Goal: Book appointment/travel/reservation

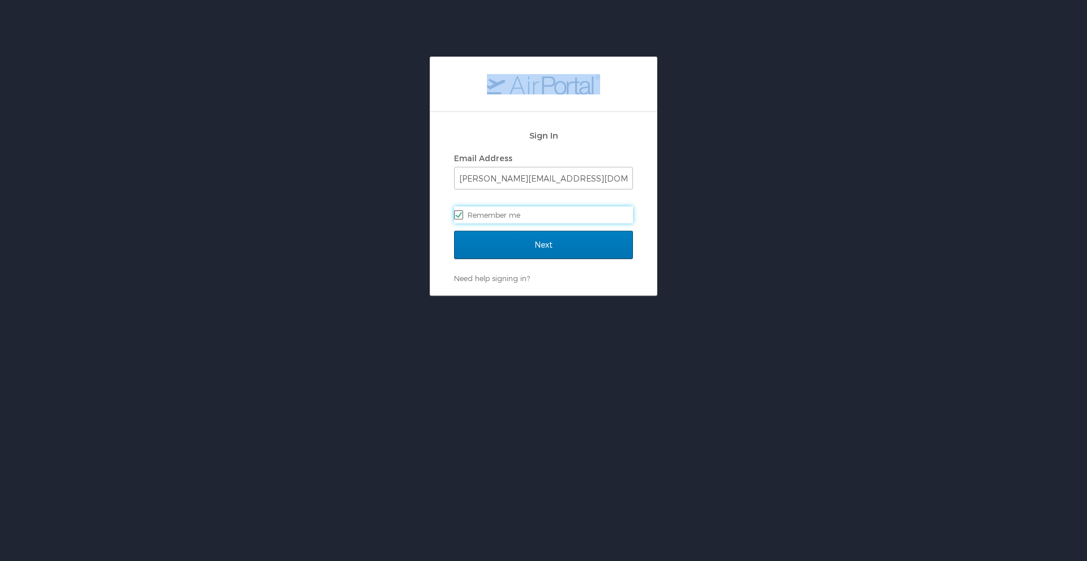
click at [367, 21] on html "Sign In Email Address julia.italiano@readinghorizons.com Remember me Next Need …" at bounding box center [543, 309] width 1087 height 618
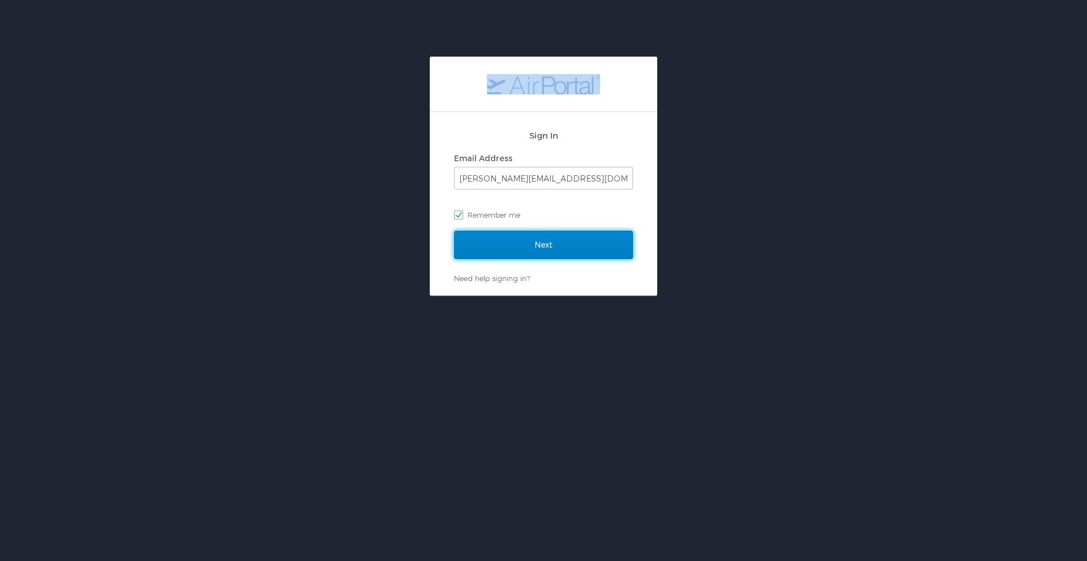
click at [515, 242] on input "Next" at bounding box center [543, 245] width 179 height 28
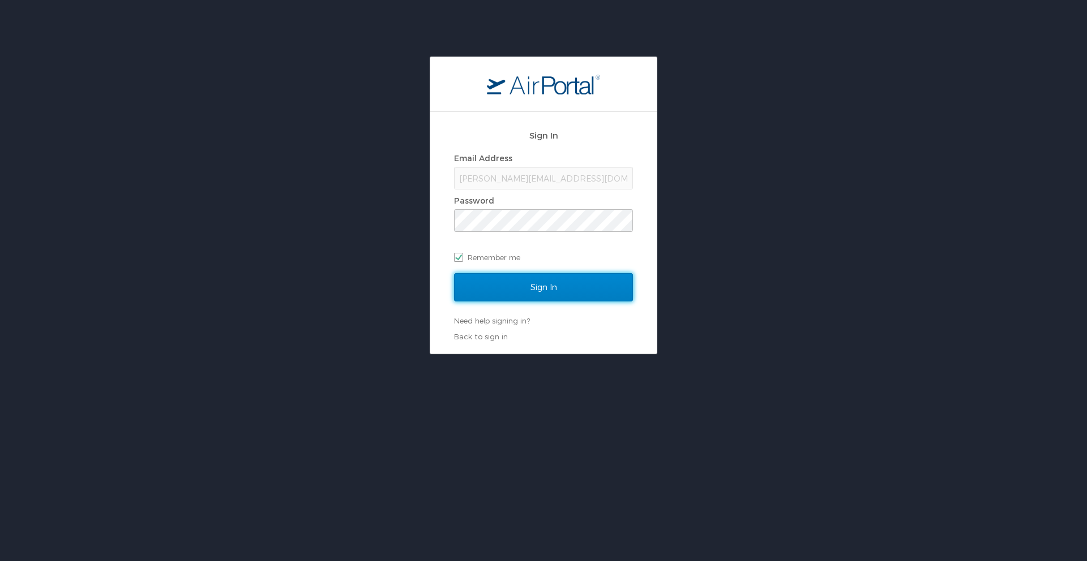
click at [523, 274] on input "Sign In" at bounding box center [543, 287] width 179 height 28
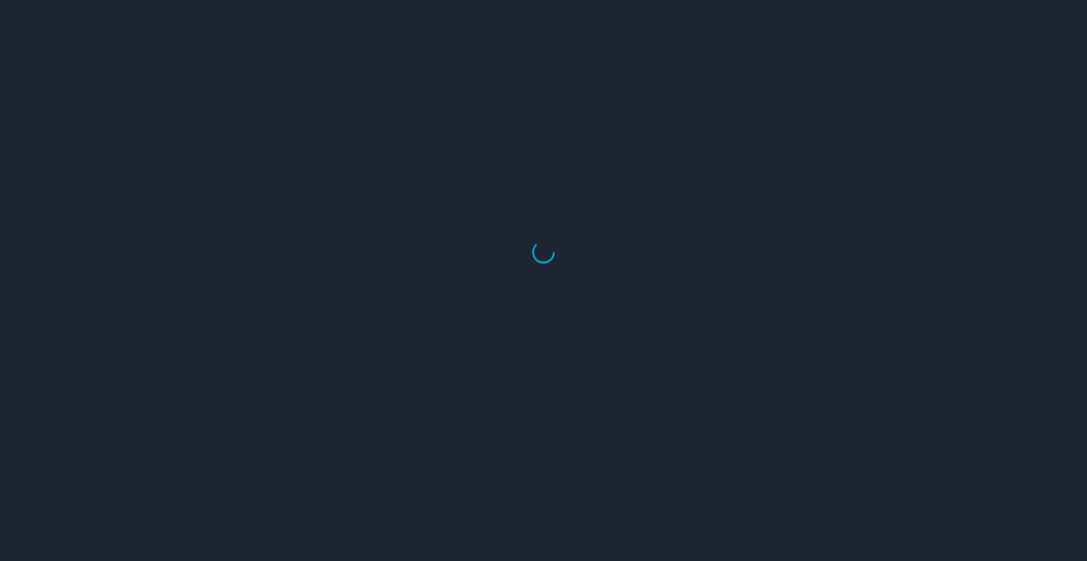
select select "US"
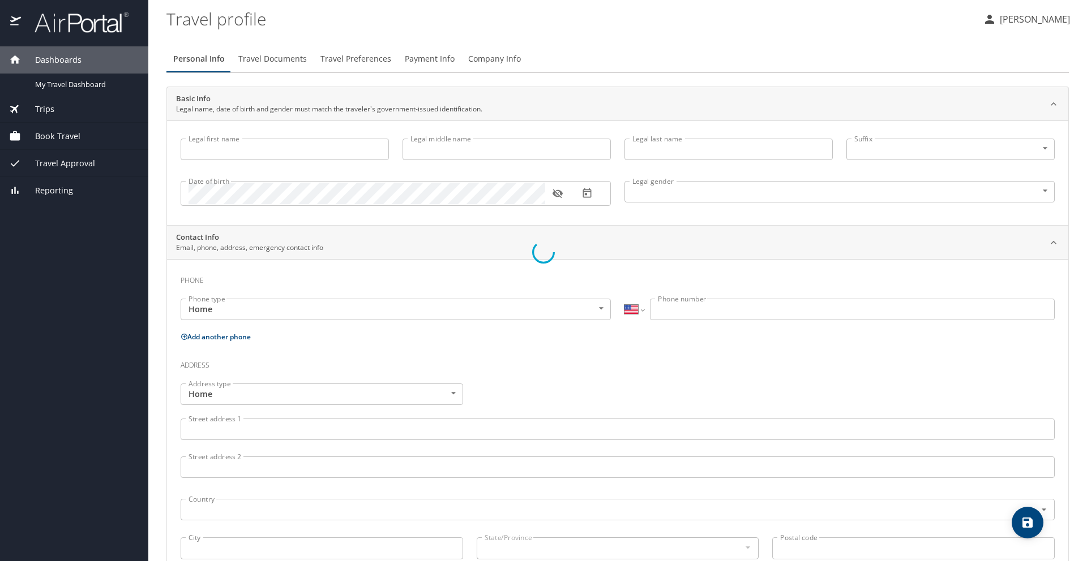
type input "[PERSON_NAME]"
type input "Italiano"
type input "[DEMOGRAPHIC_DATA]"
type input "[PERSON_NAME]"
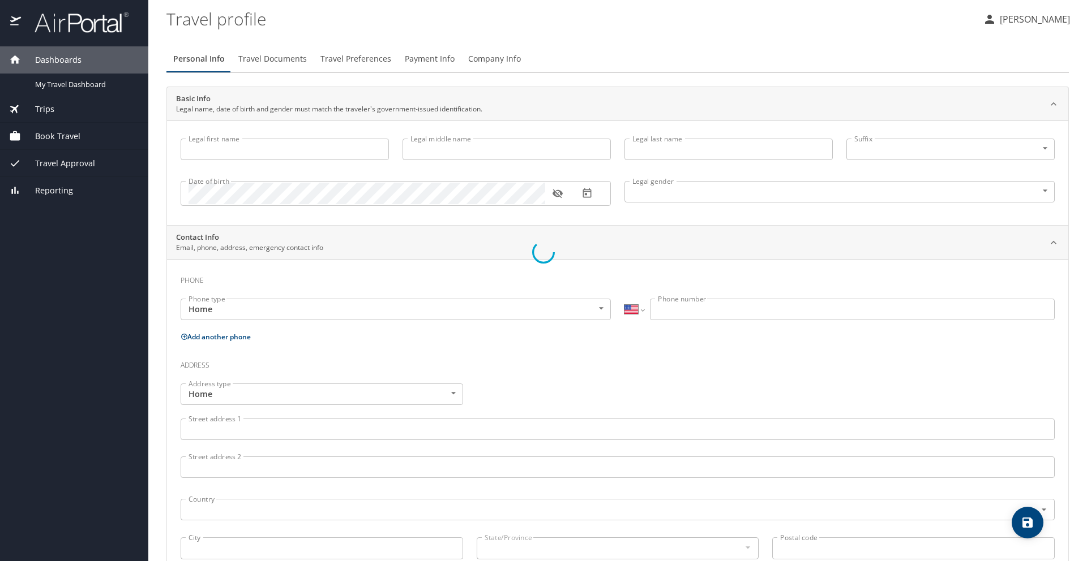
type input "Apple"
type input "[PHONE_NUMBER]"
type input "[EMAIL_ADDRESS][DOMAIN_NAME]"
select select "US"
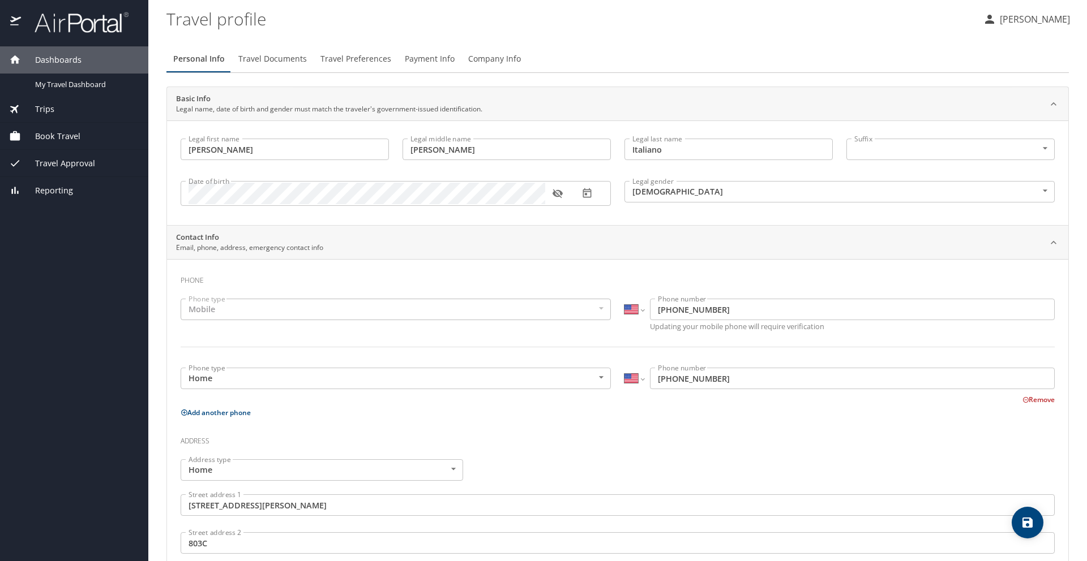
click at [58, 143] on div "Book Travel" at bounding box center [74, 136] width 148 height 27
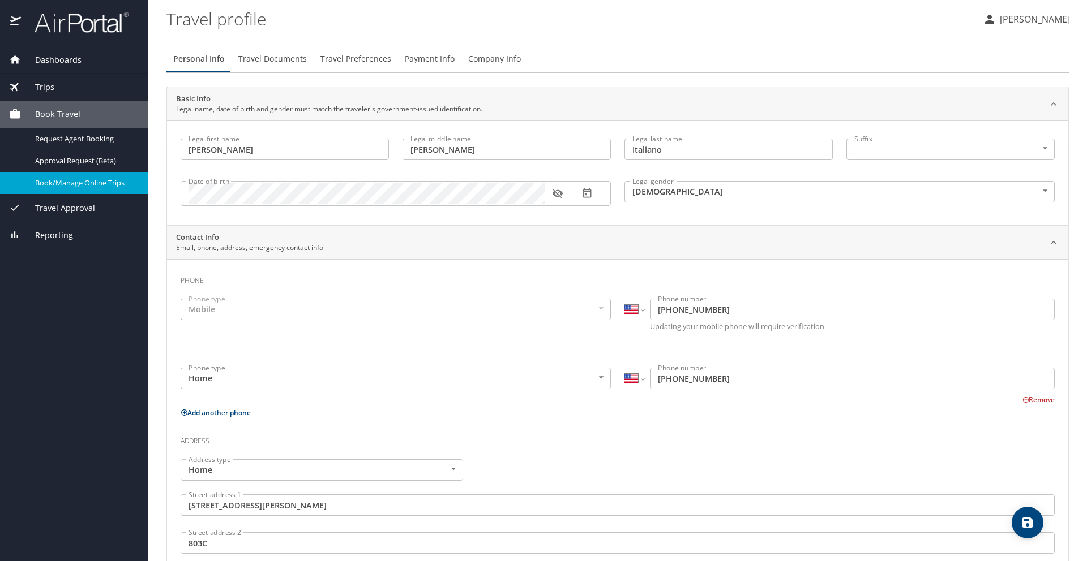
click at [97, 186] on span "Book/Manage Online Trips" at bounding box center [85, 183] width 100 height 11
